Goal: Find specific page/section: Find specific page/section

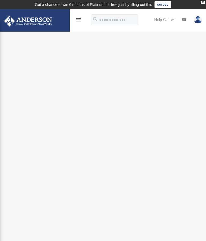
click at [77, 21] on icon "menu" at bounding box center [78, 20] width 6 height 6
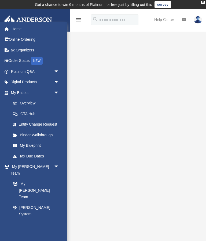
click at [24, 59] on link "Order Status NEW" at bounding box center [35, 60] width 63 height 11
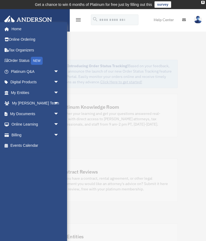
click at [25, 92] on link "My Entities arrow_drop_down" at bounding box center [35, 92] width 63 height 11
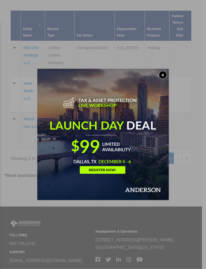
click at [163, 74] on button "x" at bounding box center [162, 75] width 8 height 8
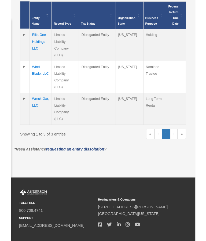
scroll to position [179, 0]
